Goal: Task Accomplishment & Management: Use online tool/utility

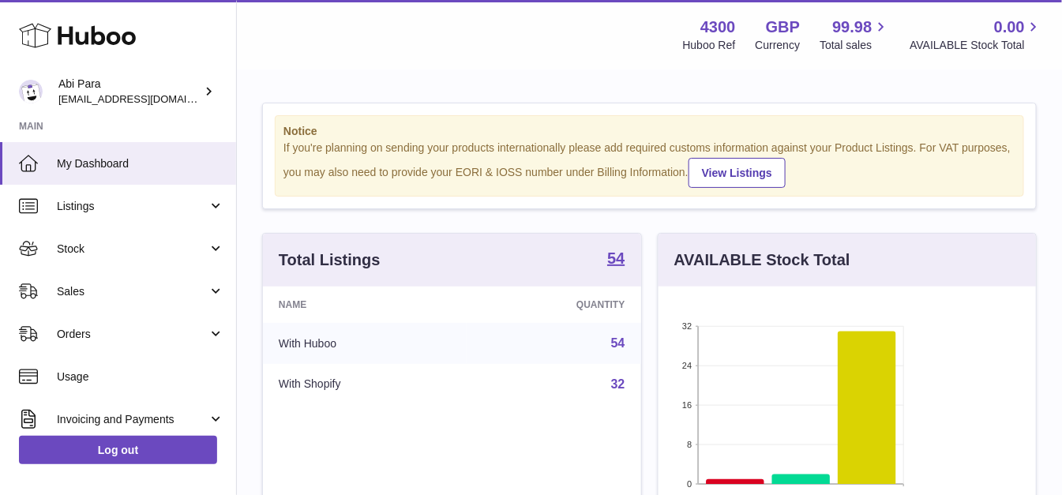
scroll to position [246, 376]
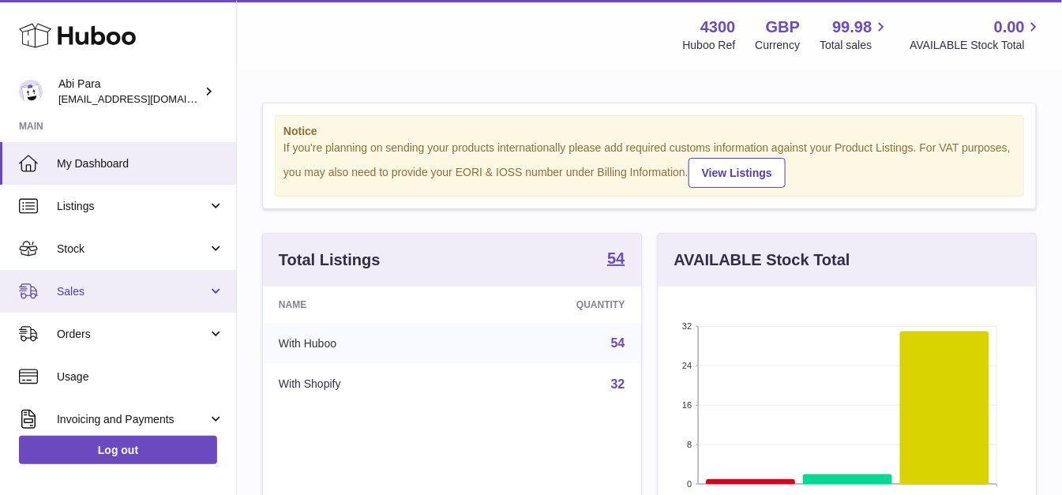
click at [185, 308] on link "Sales" at bounding box center [118, 291] width 236 height 43
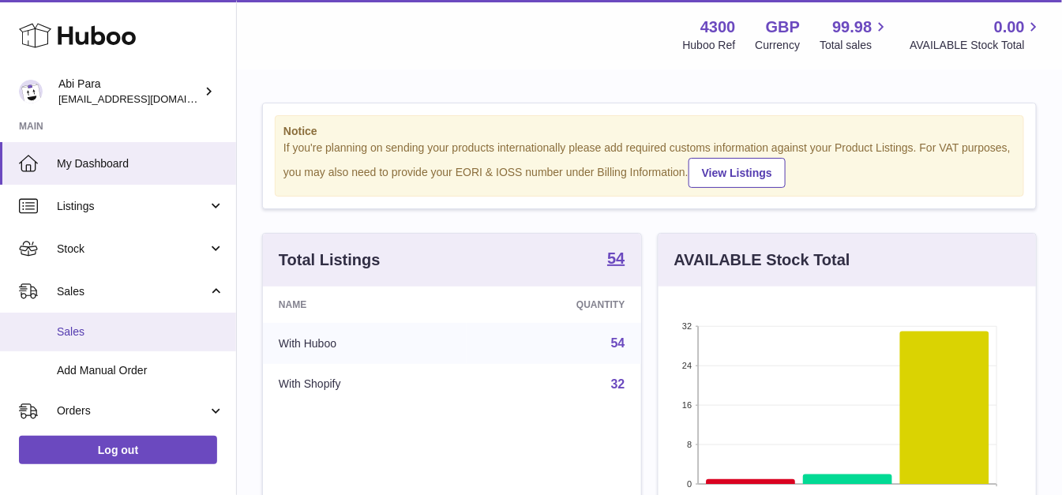
click at [170, 339] on link "Sales" at bounding box center [118, 332] width 236 height 39
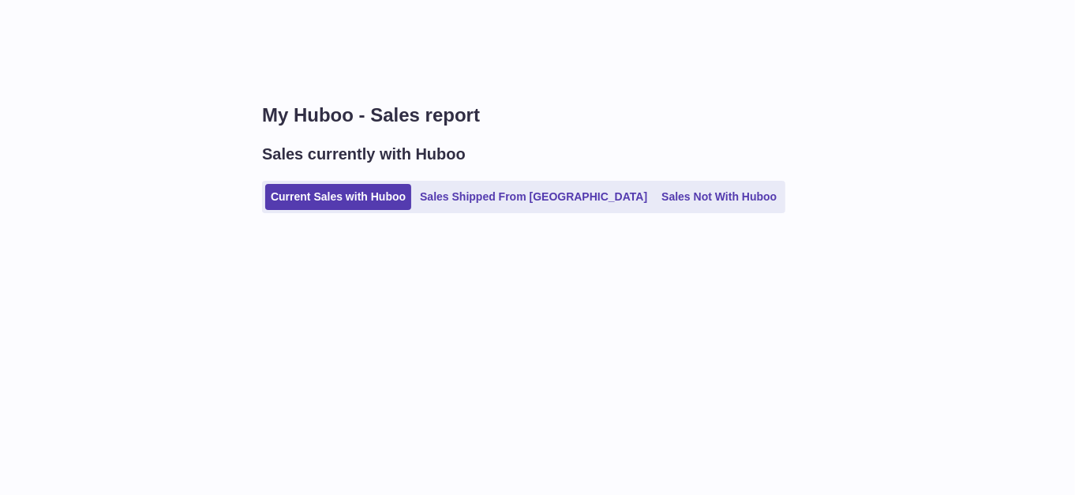
click at [666, 185] on link "Sales Not With Huboo" at bounding box center [719, 197] width 126 height 26
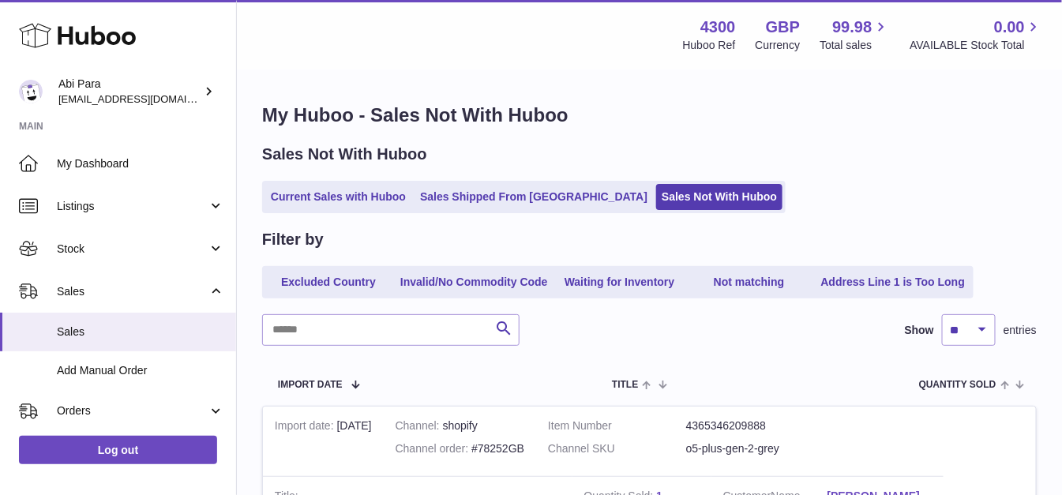
click at [665, 185] on link "Sales Not With Huboo" at bounding box center [719, 197] width 126 height 26
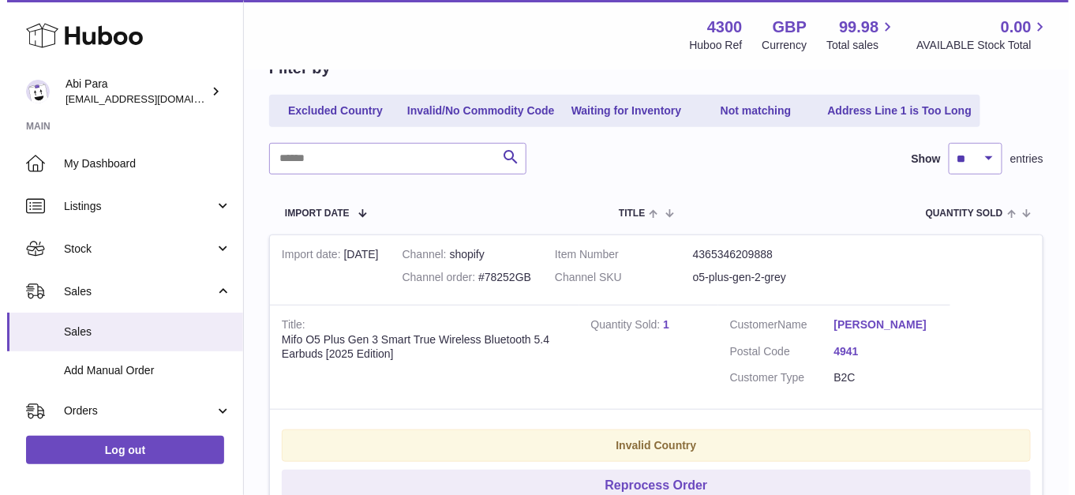
scroll to position [263, 0]
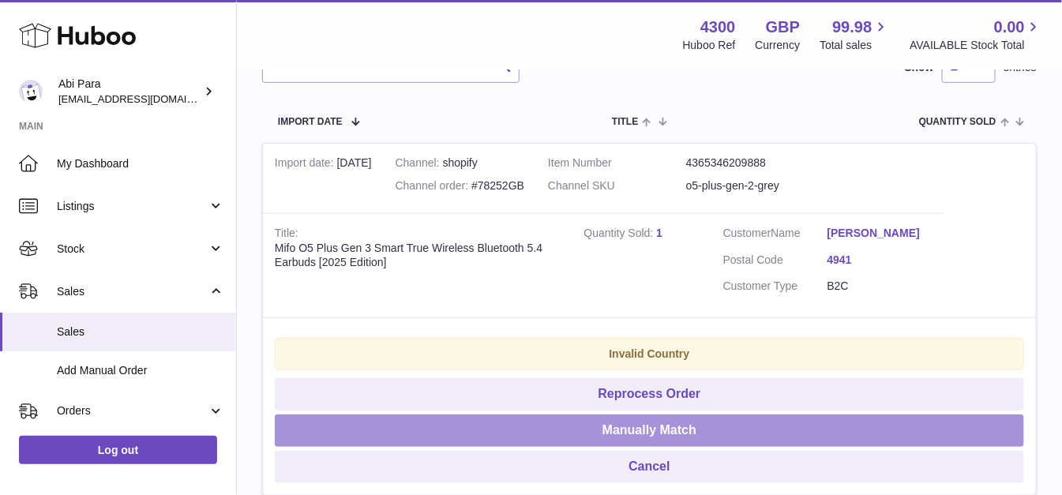
click at [690, 425] on button "Manually Match" at bounding box center [649, 430] width 749 height 32
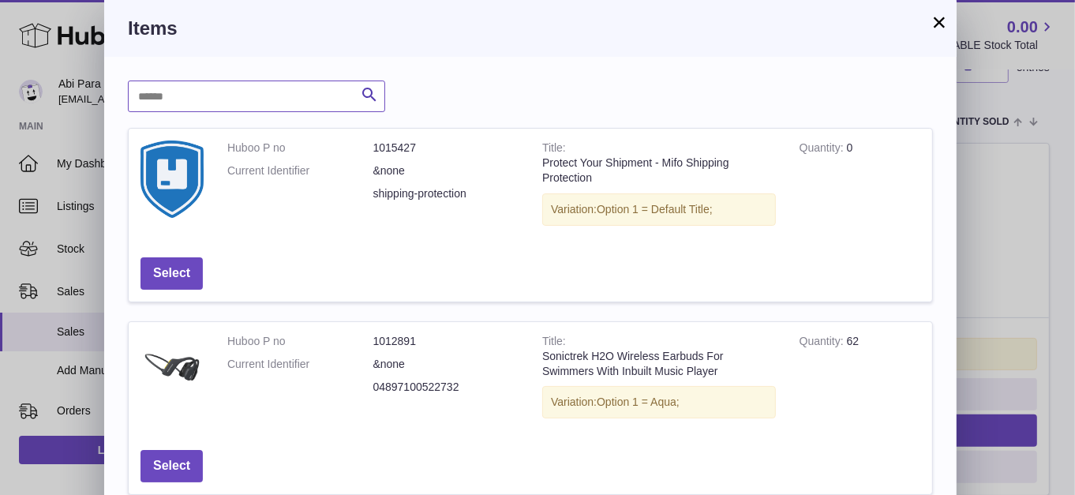
click at [311, 91] on input "text" at bounding box center [256, 97] width 257 height 32
click at [937, 13] on button "×" at bounding box center [939, 22] width 19 height 19
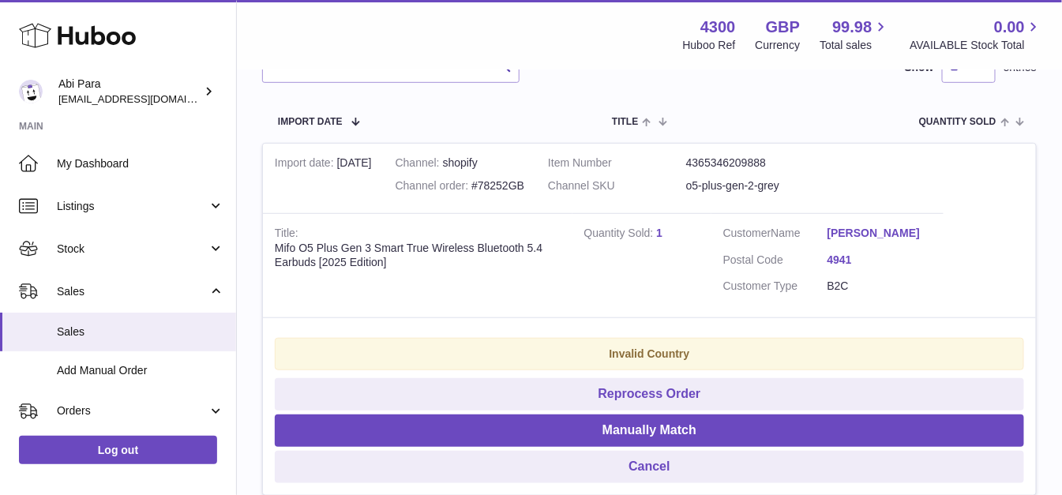
click at [860, 234] on link "[PERSON_NAME]" at bounding box center [879, 233] width 104 height 15
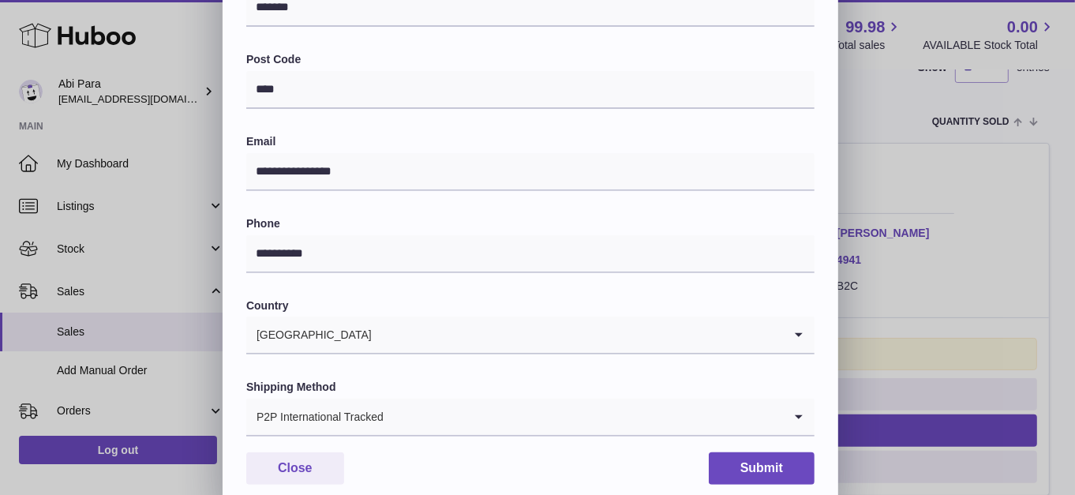
scroll to position [453, 0]
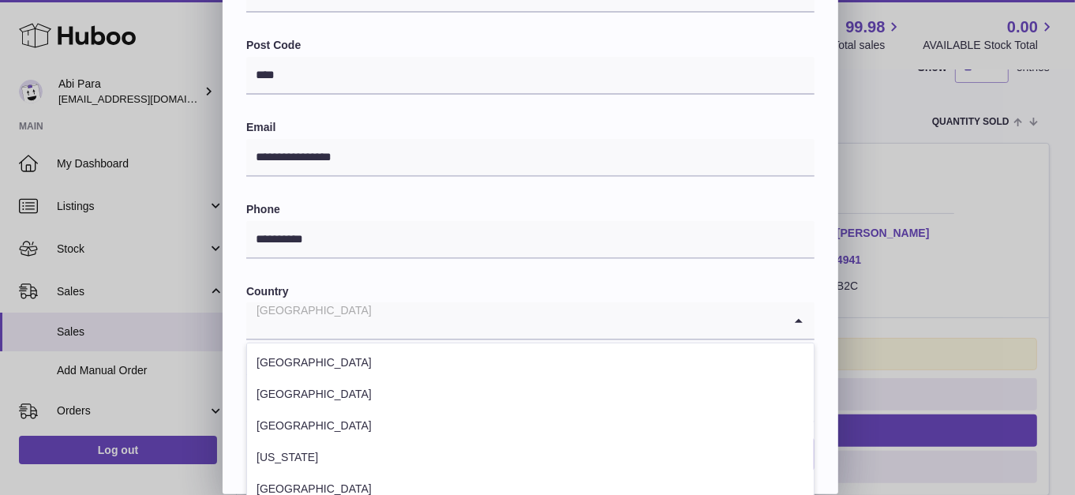
click at [507, 319] on input "Search for option" at bounding box center [514, 320] width 537 height 36
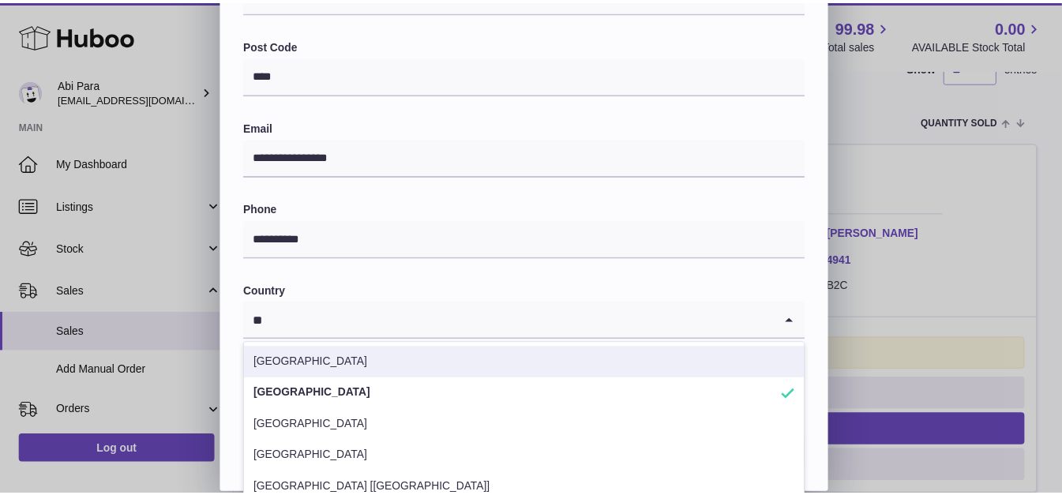
scroll to position [0, 0]
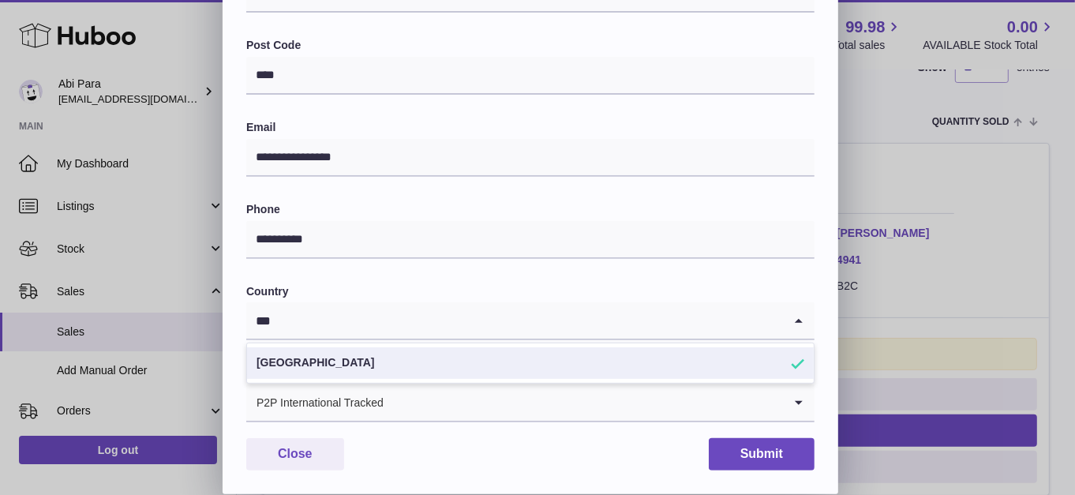
click at [476, 354] on li "[GEOGRAPHIC_DATA]" at bounding box center [530, 363] width 567 height 32
type input "***"
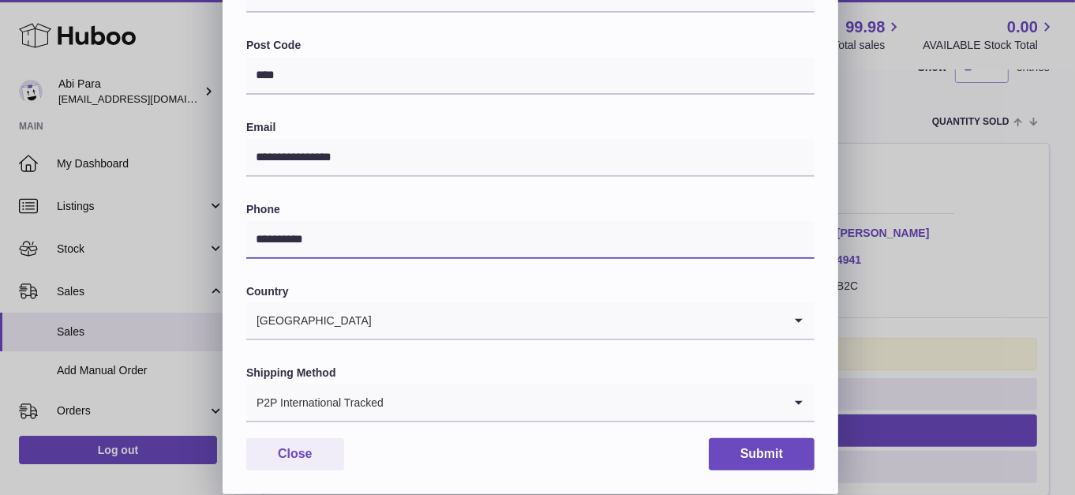
click at [453, 254] on input "**********" at bounding box center [530, 240] width 568 height 38
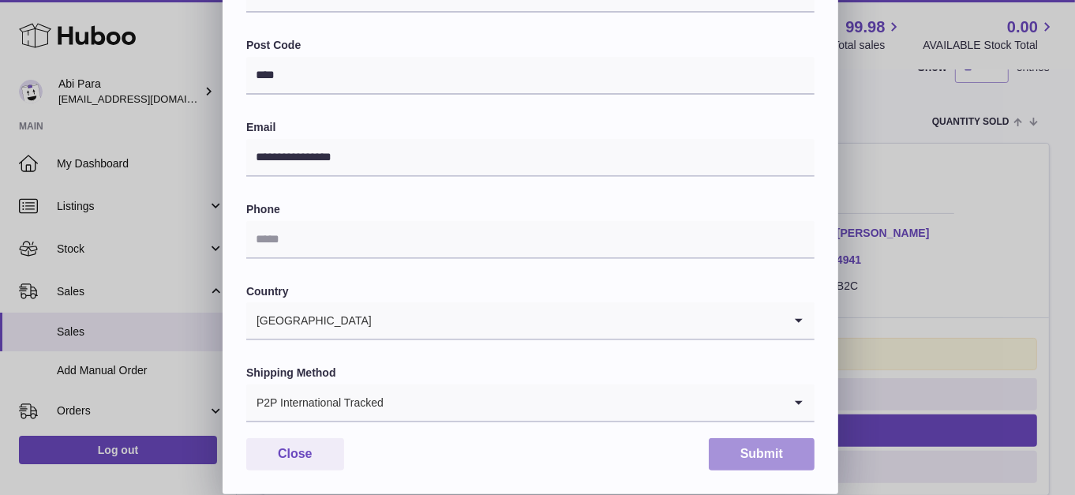
click at [745, 461] on button "Submit" at bounding box center [762, 454] width 106 height 32
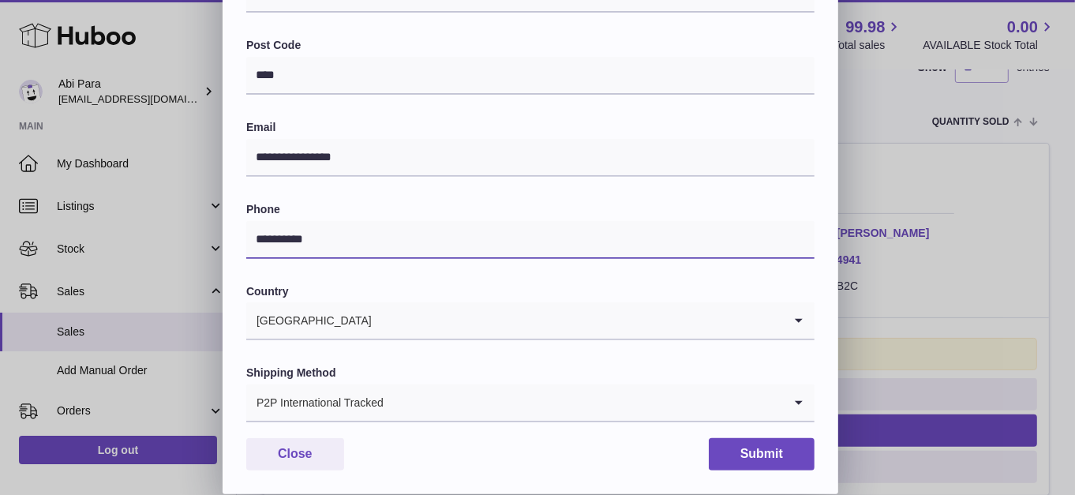
type input "**********"
click at [768, 470] on div "**********" at bounding box center [531, 60] width 616 height 867
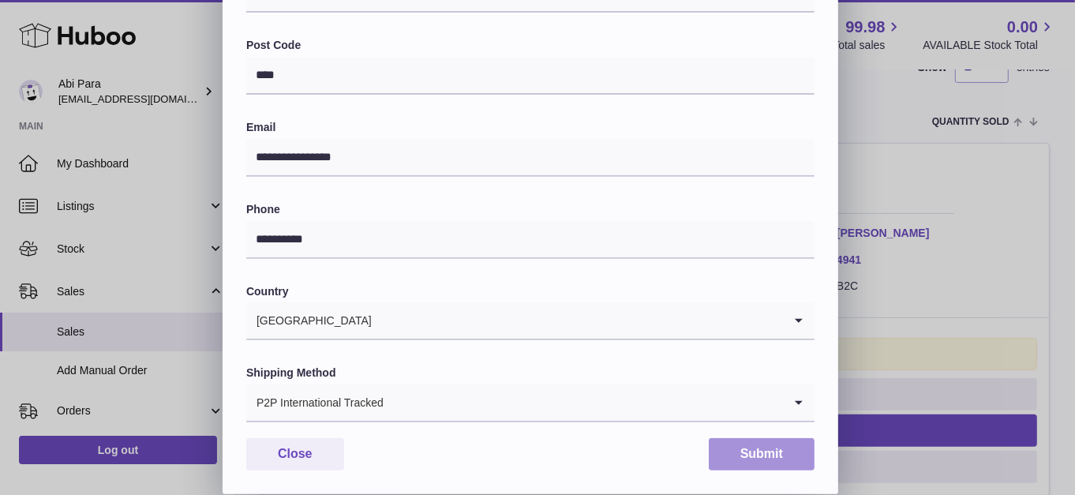
click at [759, 459] on button "Submit" at bounding box center [762, 454] width 106 height 32
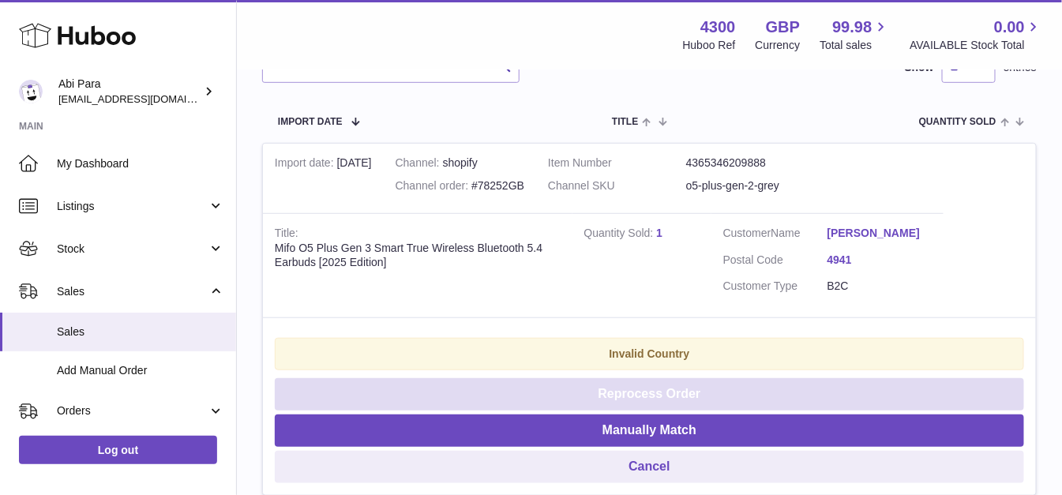
click at [564, 393] on button "Reprocess Order" at bounding box center [649, 394] width 749 height 32
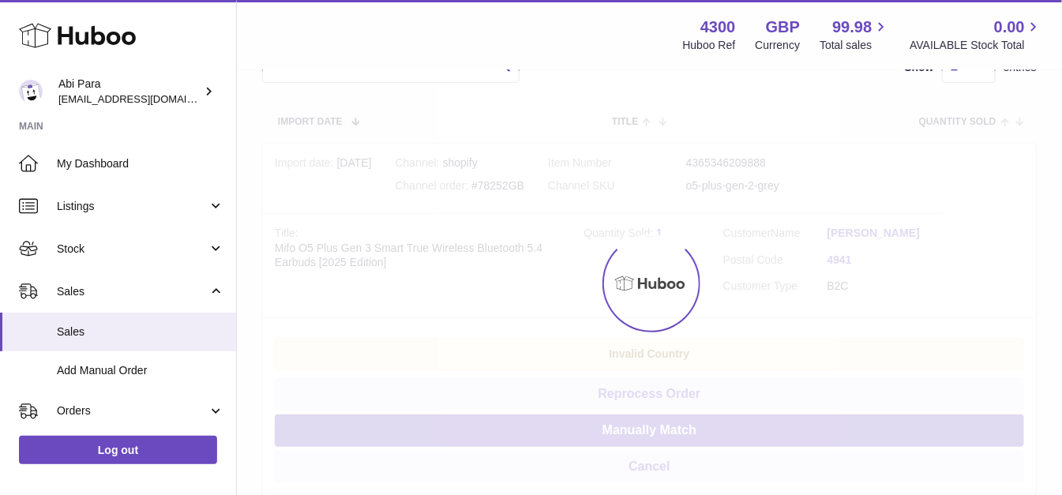
scroll to position [34, 0]
